Goal: Check status

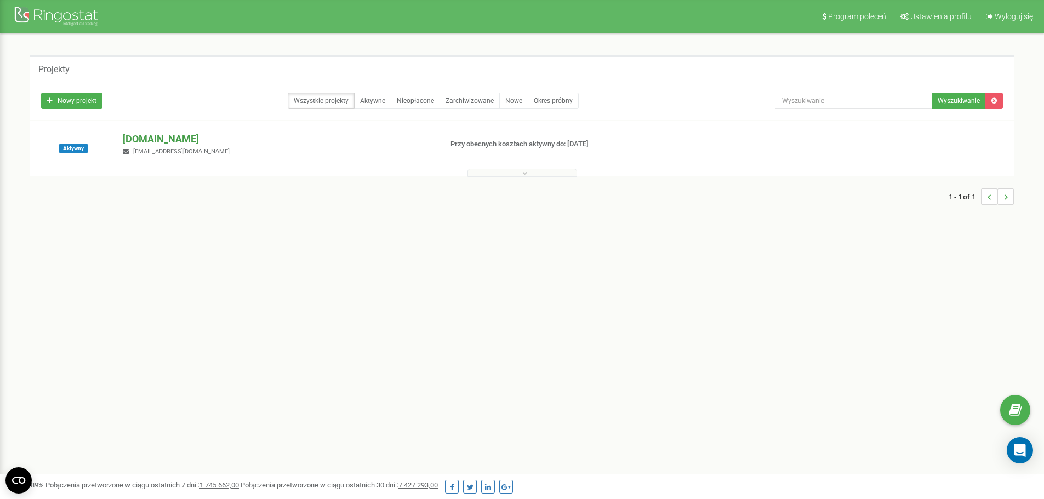
click at [132, 137] on p "[DOMAIN_NAME]" at bounding box center [278, 139] width 310 height 14
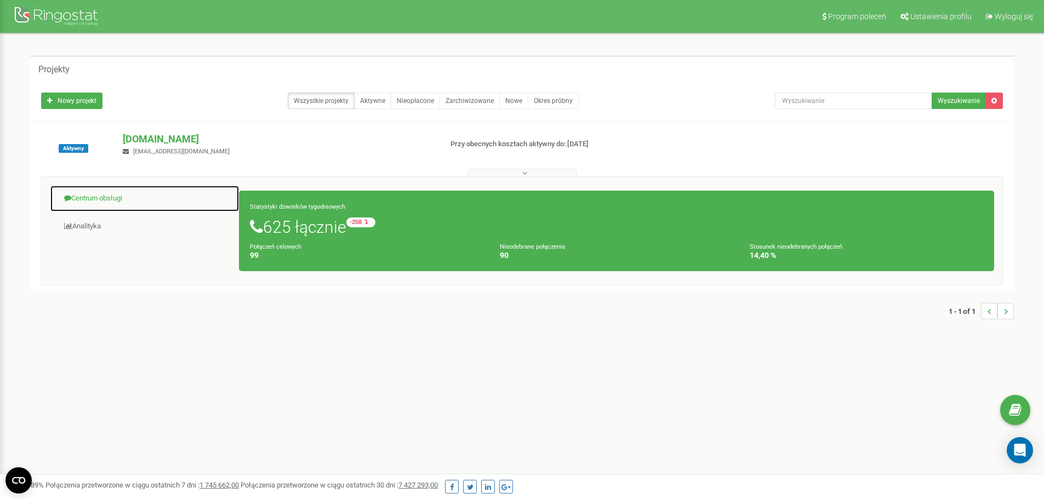
click at [87, 196] on link "Centrum obsługi" at bounding box center [145, 198] width 190 height 27
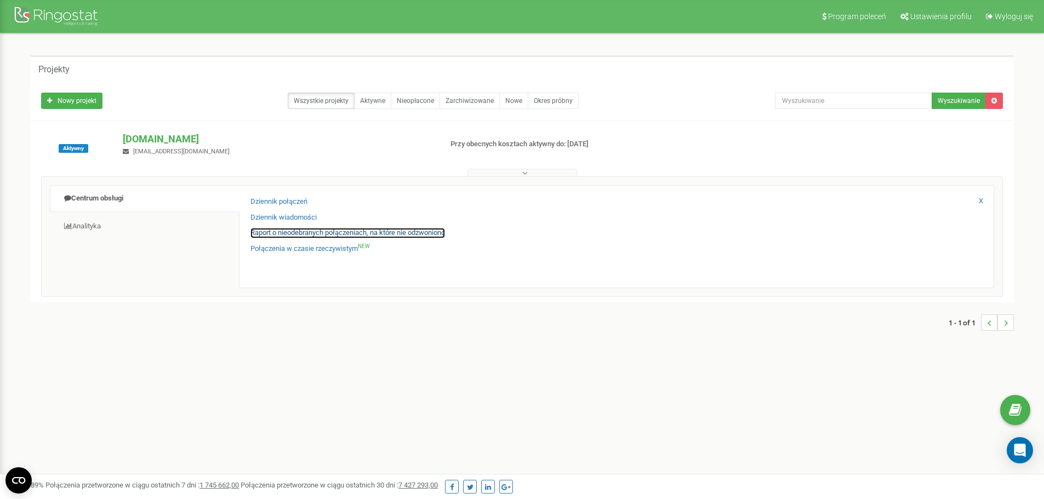
click at [286, 232] on link "Raport o nieodebranych połączeniach, na które nie odzwoniono" at bounding box center [348, 233] width 195 height 10
